Goal: Task Accomplishment & Management: Manage account settings

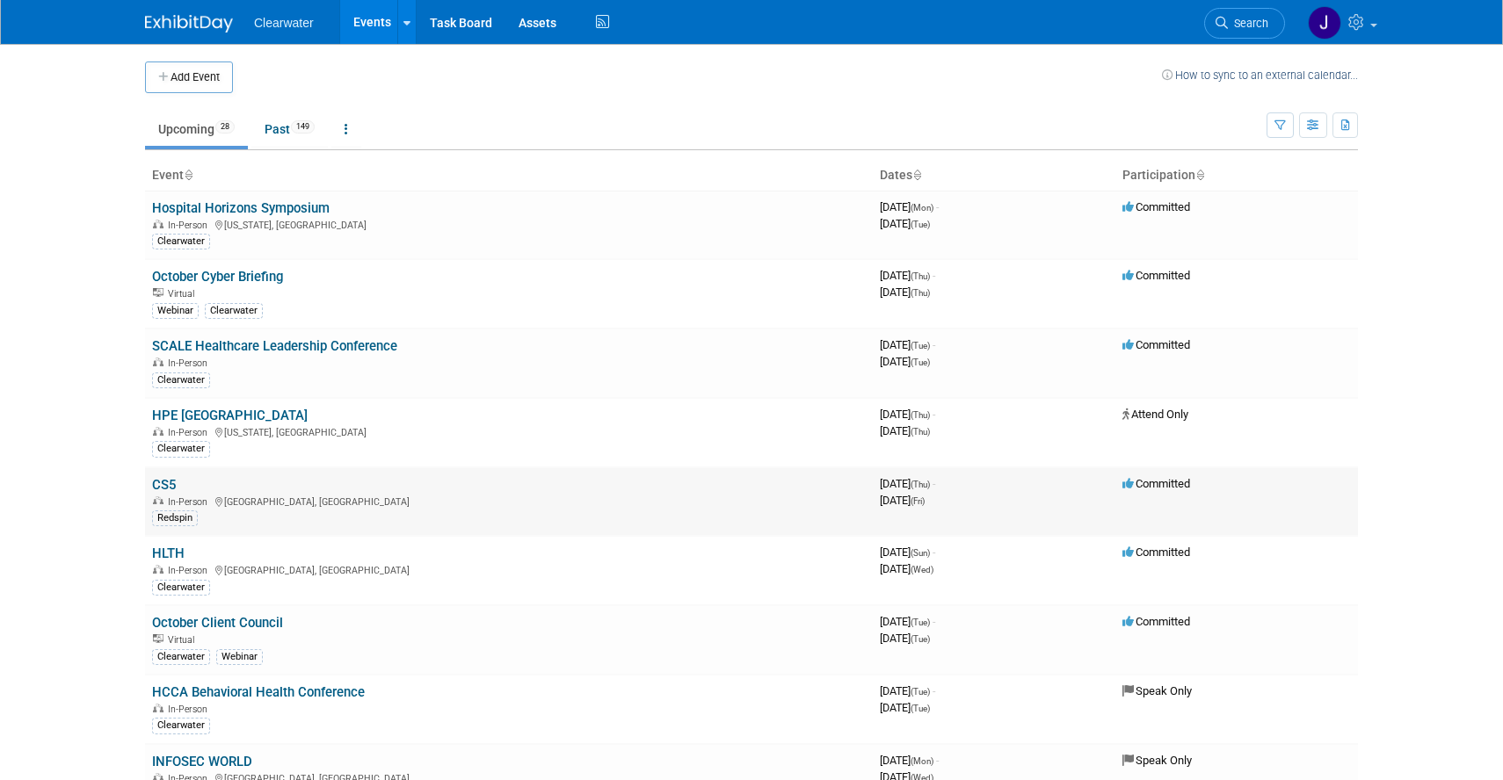
click at [168, 483] on link "CS5" at bounding box center [164, 485] width 24 height 16
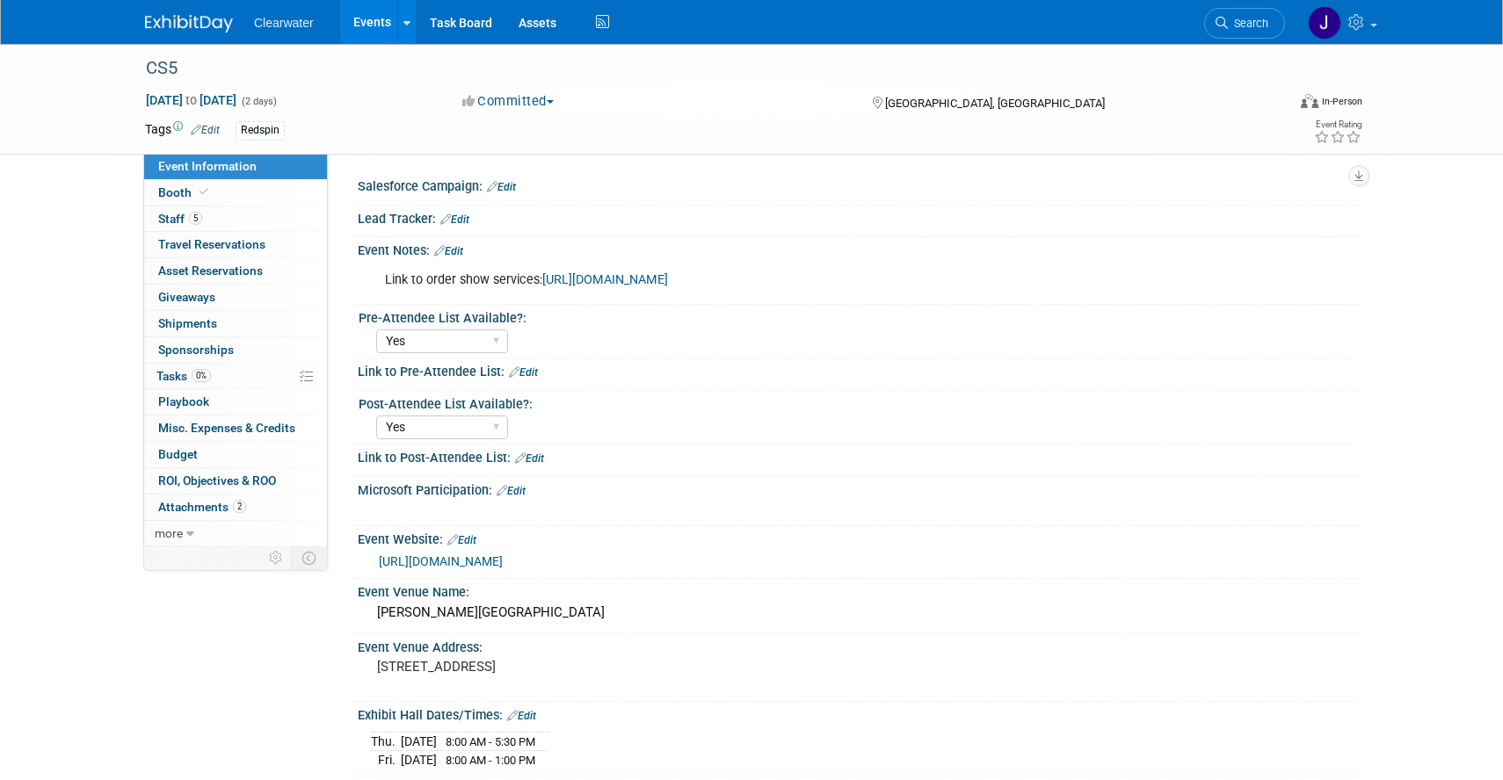
select select "Yes"
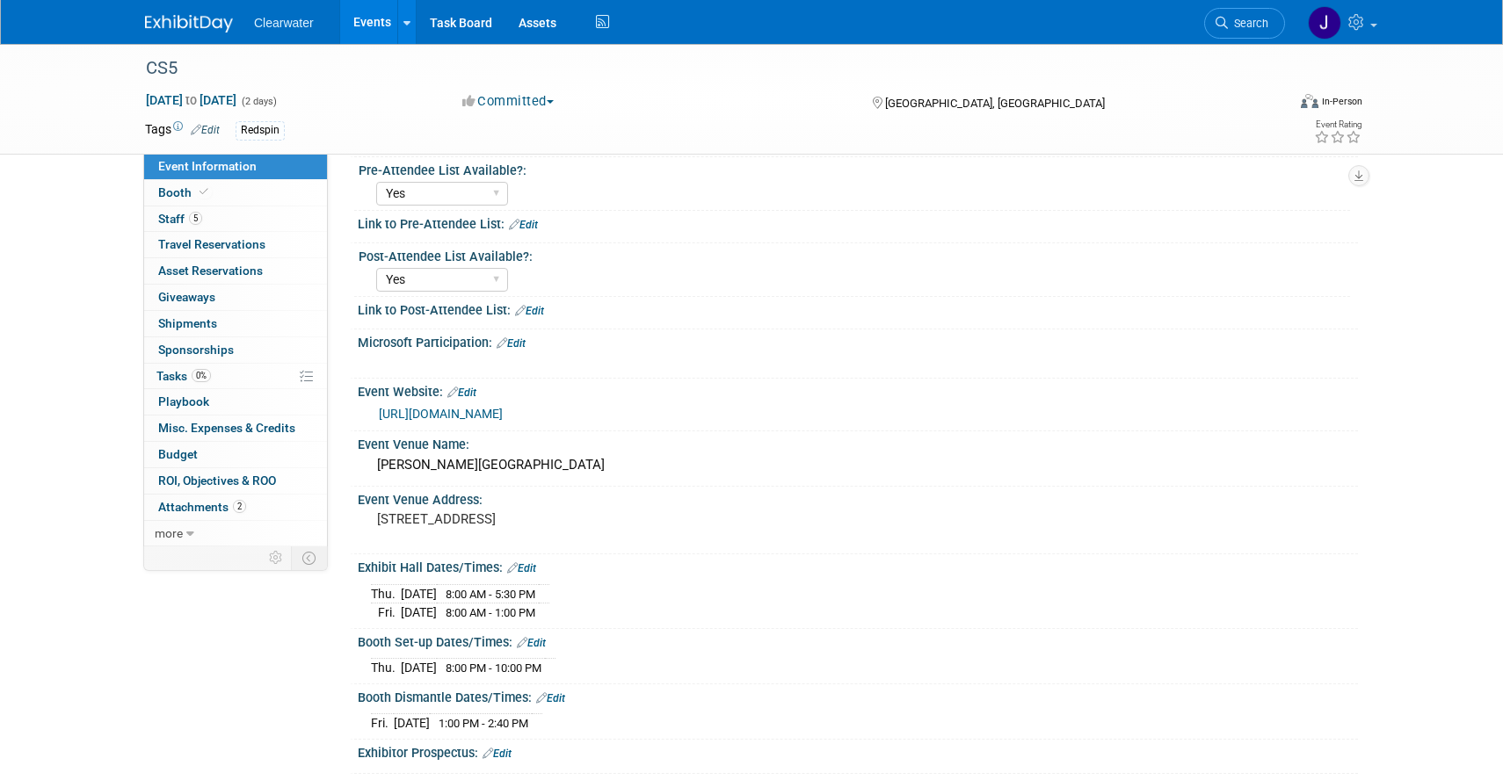
scroll to position [149, 0]
click at [219, 197] on link "Booth" at bounding box center [235, 192] width 183 height 25
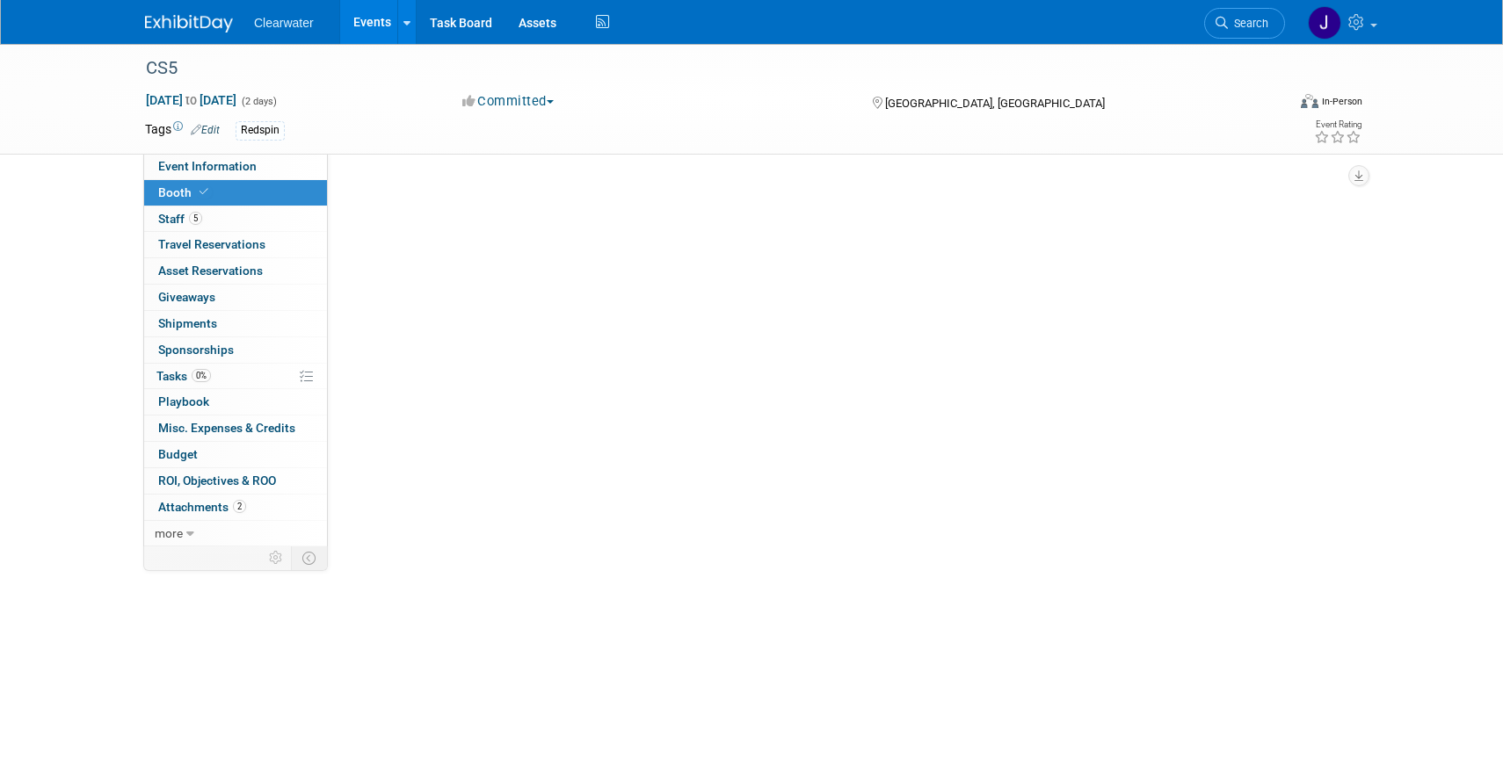
scroll to position [0, 0]
select select "Paid"
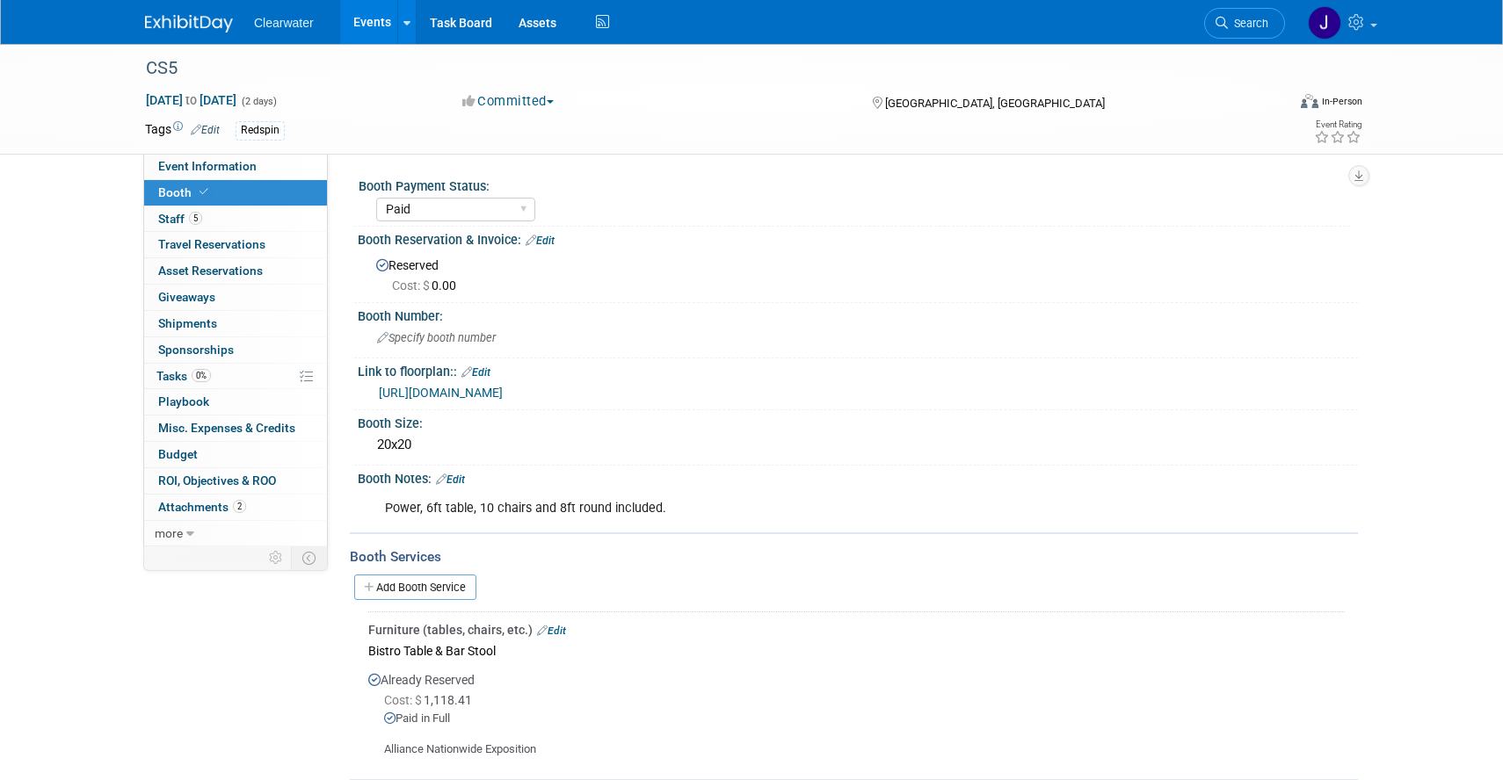
click at [503, 393] on link "[URL][DOMAIN_NAME]" at bounding box center [441, 393] width 124 height 14
click at [443, 334] on span "Specify booth number" at bounding box center [436, 337] width 119 height 13
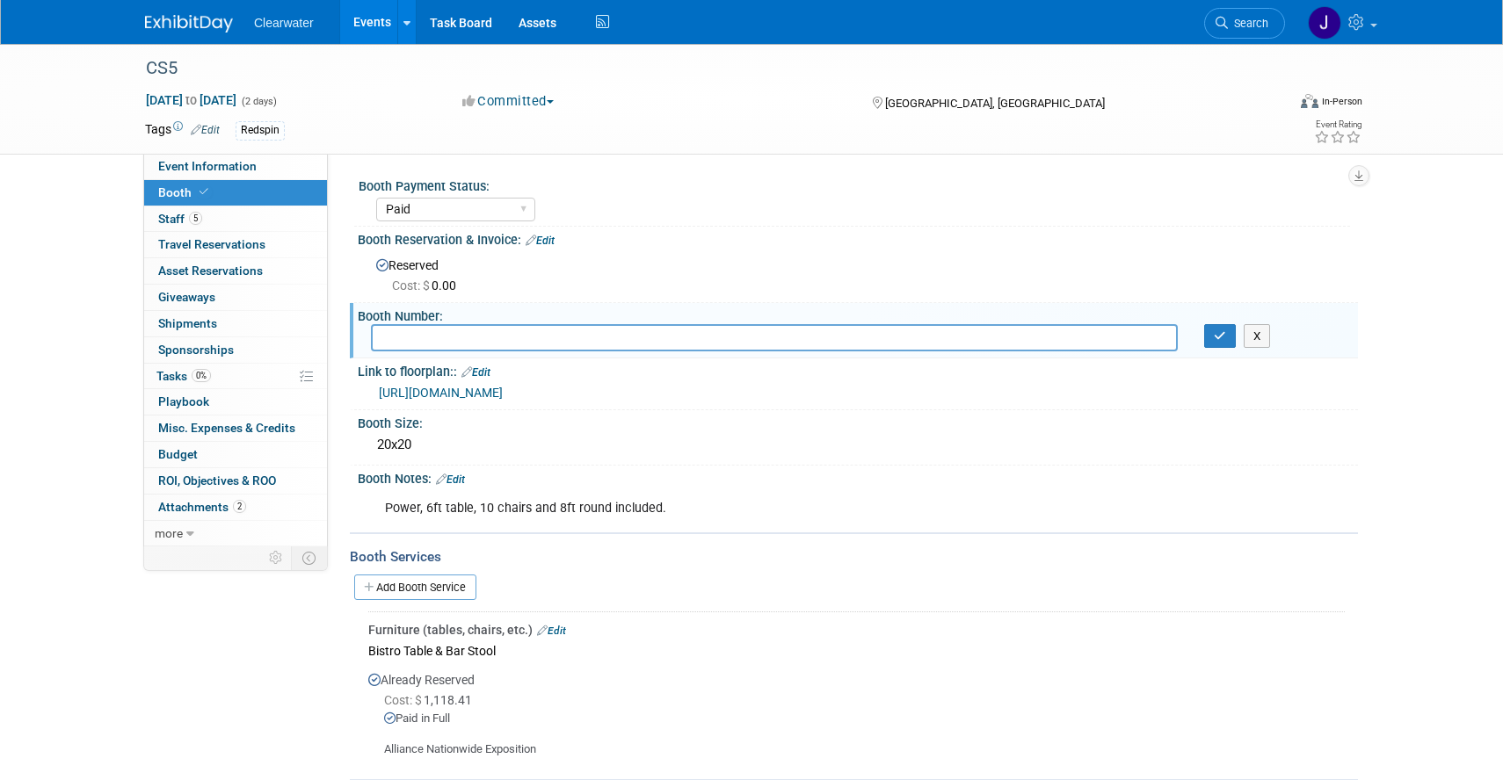
click at [443, 334] on input "text" at bounding box center [774, 337] width 807 height 27
type input "TBD13"
click at [1214, 333] on icon "button" at bounding box center [1220, 335] width 12 height 11
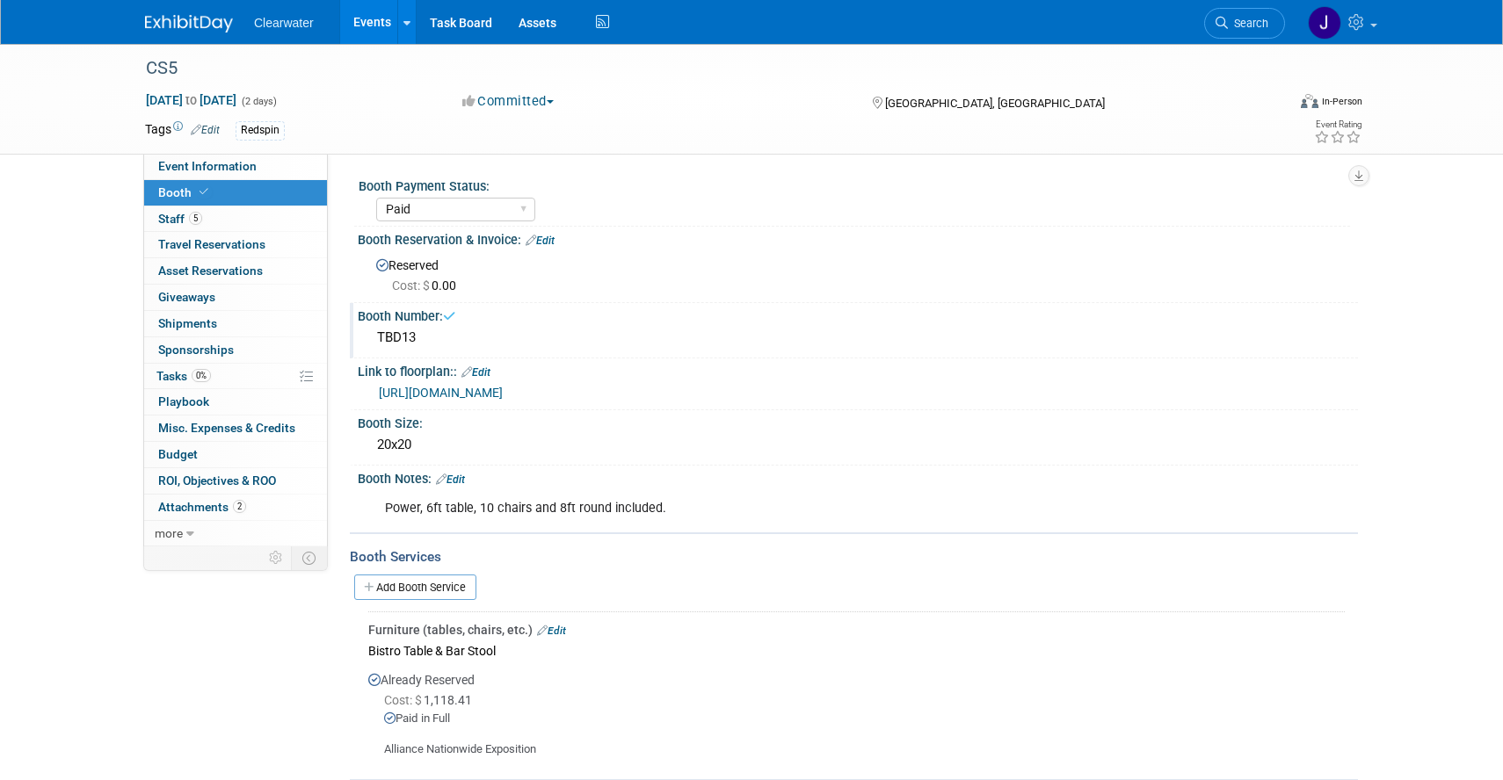
click at [943, 301] on div "Booth Reservation & Invoice: Edit Reserved Cost: $ 0.00" at bounding box center [854, 265] width 1008 height 76
